Goal: Task Accomplishment & Management: Use online tool/utility

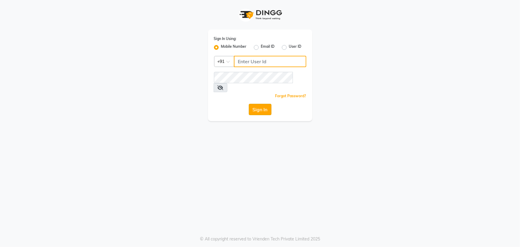
type input "7799792345"
click at [262, 104] on button "Sign In" at bounding box center [260, 109] width 23 height 11
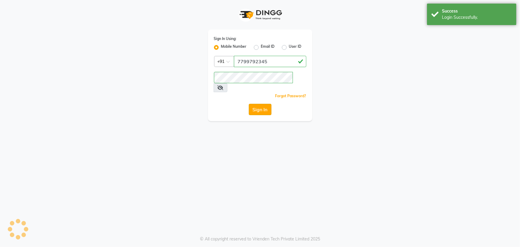
select select "service"
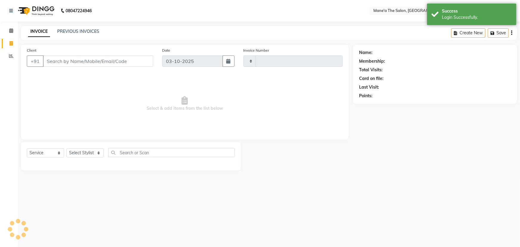
select select "en"
select select "7205"
type input "4134"
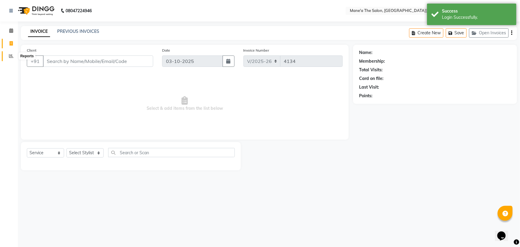
click at [10, 55] on icon at bounding box center [11, 56] width 4 height 4
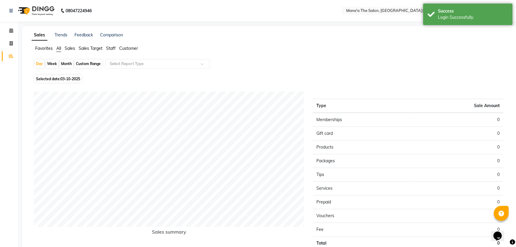
click at [50, 60] on div "Week" at bounding box center [52, 64] width 13 height 8
select select "10"
select select "2025"
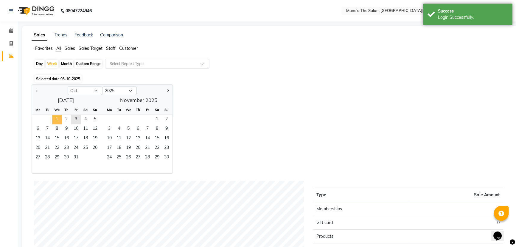
click at [57, 118] on span "1" at bounding box center [57, 120] width 10 height 10
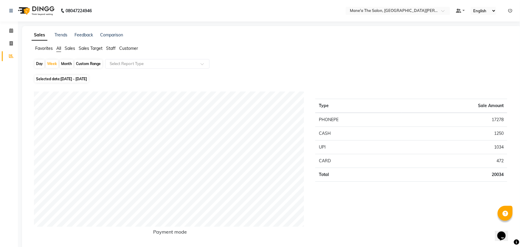
select select "7205"
select select "service"
